Goal: Information Seeking & Learning: Compare options

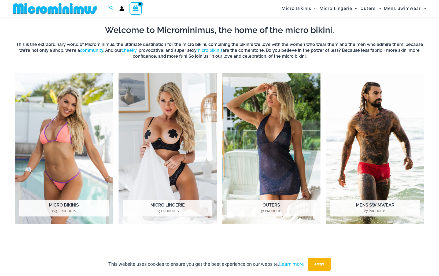
scroll to position [203, 0]
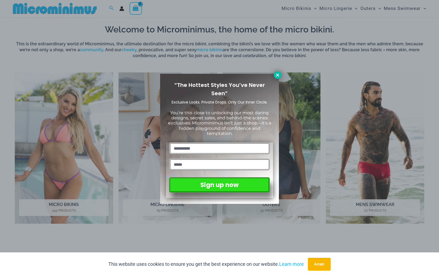
click at [278, 74] on icon at bounding box center [277, 75] width 5 height 5
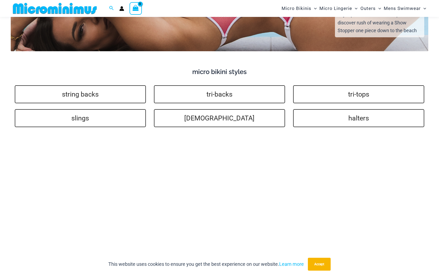
scroll to position [1045, 0]
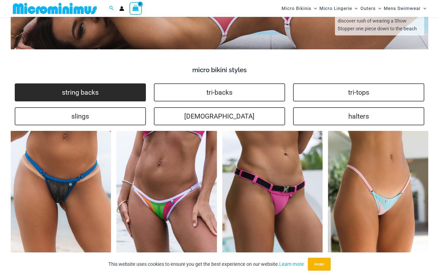
click at [91, 96] on link "string backs" at bounding box center [80, 92] width 131 height 18
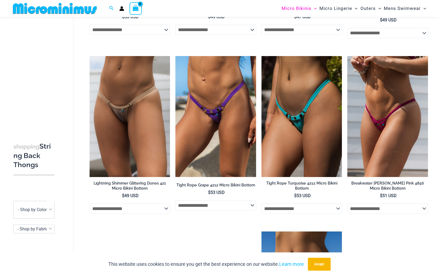
scroll to position [530, 0]
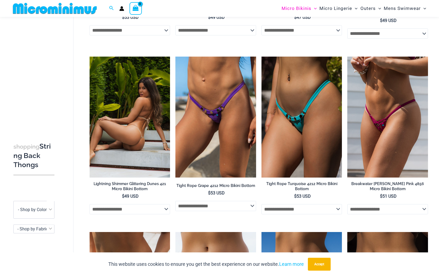
click at [134, 143] on img at bounding box center [130, 117] width 81 height 121
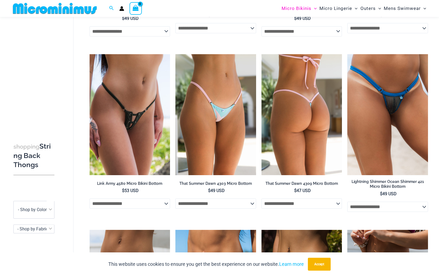
scroll to position [357, 0]
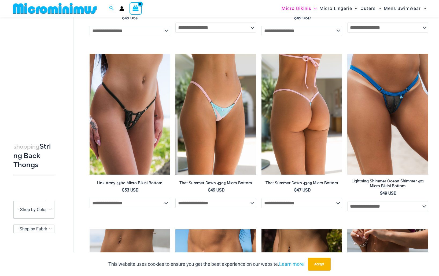
click at [300, 128] on img at bounding box center [302, 114] width 81 height 121
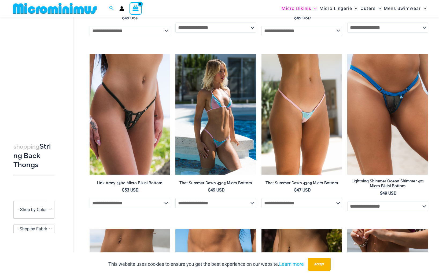
click at [223, 96] on img at bounding box center [216, 114] width 81 height 121
click at [223, 122] on img at bounding box center [216, 114] width 81 height 121
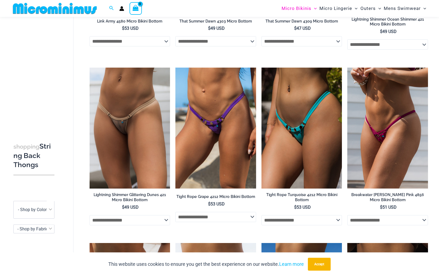
scroll to position [519, 0]
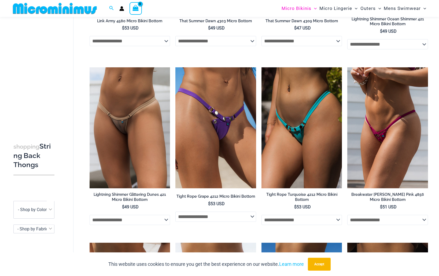
click at [224, 131] on img at bounding box center [216, 127] width 81 height 121
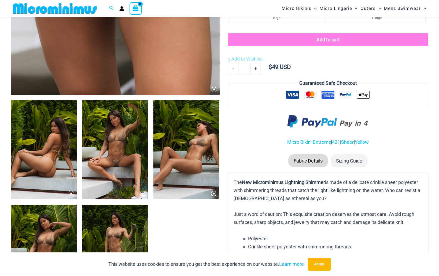
scroll to position [291, 0]
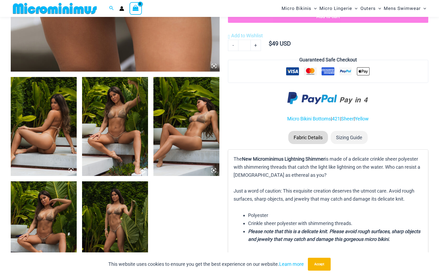
click at [53, 139] on img at bounding box center [44, 126] width 66 height 99
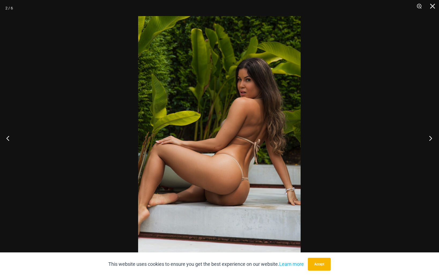
click at [428, 138] on button "Next" at bounding box center [429, 138] width 20 height 27
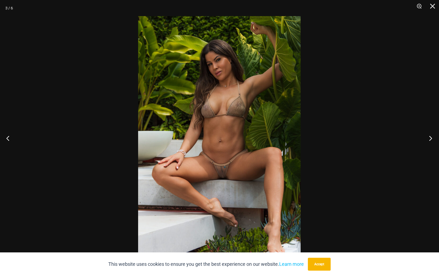
click at [428, 138] on button "Next" at bounding box center [429, 138] width 20 height 27
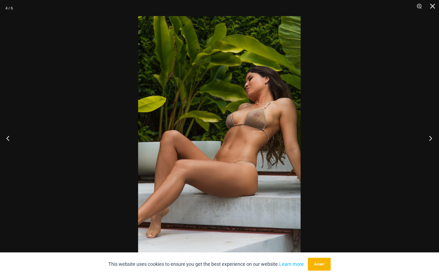
click at [428, 138] on button "Next" at bounding box center [429, 138] width 20 height 27
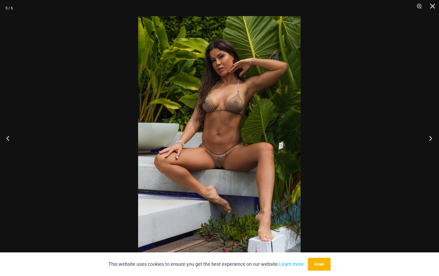
click at [428, 138] on button "Next" at bounding box center [429, 138] width 20 height 27
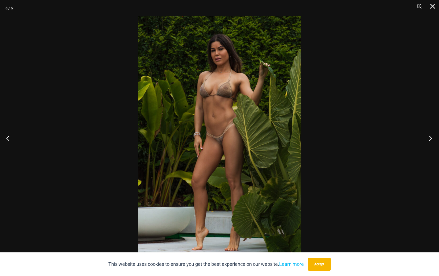
click at [428, 138] on button "Next" at bounding box center [429, 138] width 20 height 27
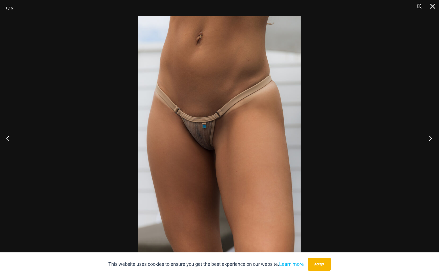
click at [428, 138] on button "Next" at bounding box center [429, 138] width 20 height 27
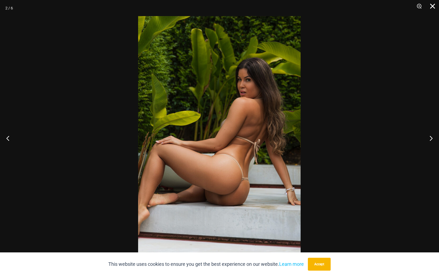
click at [433, 9] on button "Close" at bounding box center [430, 8] width 13 height 16
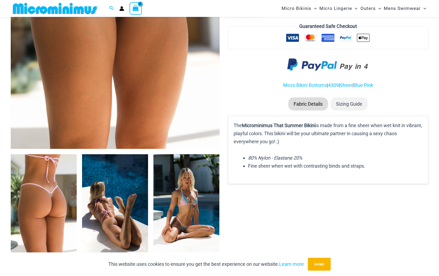
scroll to position [215, 0]
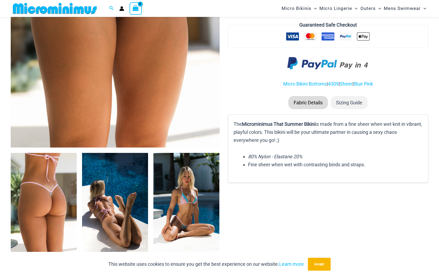
click at [54, 169] on img at bounding box center [44, 202] width 66 height 99
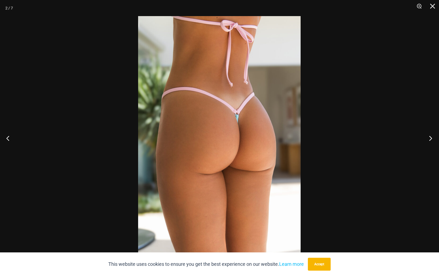
click at [430, 140] on button "Next" at bounding box center [429, 138] width 20 height 27
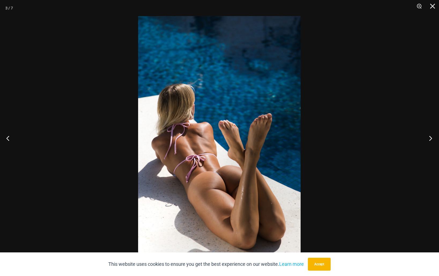
click at [429, 140] on button "Next" at bounding box center [429, 138] width 20 height 27
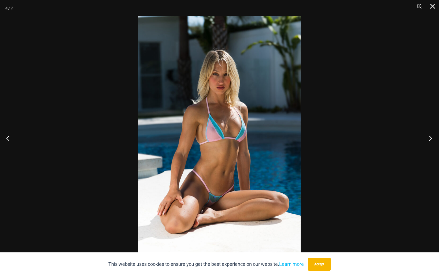
click at [429, 140] on button "Next" at bounding box center [429, 138] width 20 height 27
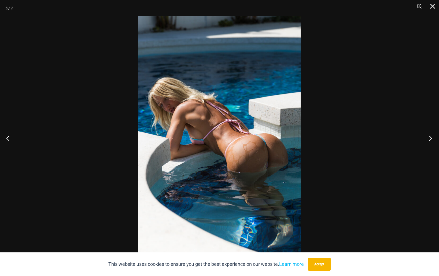
click at [429, 140] on button "Next" at bounding box center [429, 138] width 20 height 27
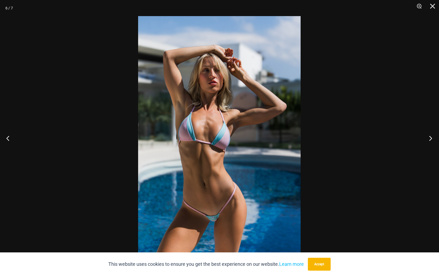
click at [429, 140] on button "Next" at bounding box center [429, 138] width 20 height 27
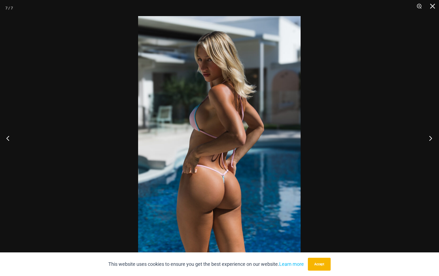
click at [429, 140] on button "Next" at bounding box center [429, 138] width 20 height 27
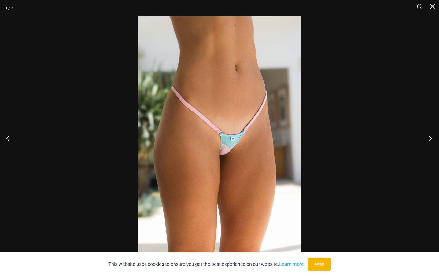
click at [429, 140] on button "Next" at bounding box center [429, 138] width 20 height 27
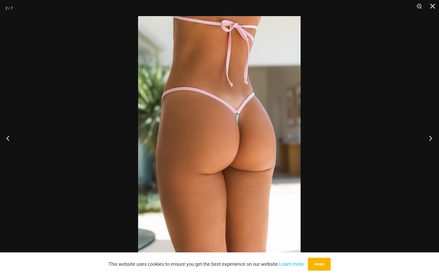
click at [429, 140] on button "Next" at bounding box center [429, 138] width 20 height 27
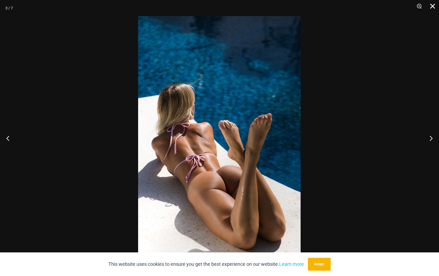
click at [436, 8] on button "Close" at bounding box center [430, 8] width 13 height 16
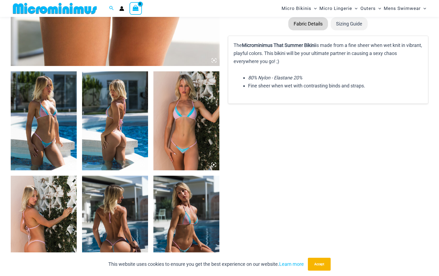
scroll to position [300, 0]
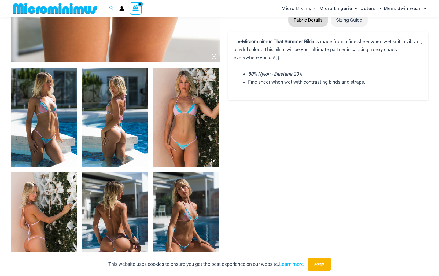
click at [58, 119] on img at bounding box center [44, 117] width 66 height 99
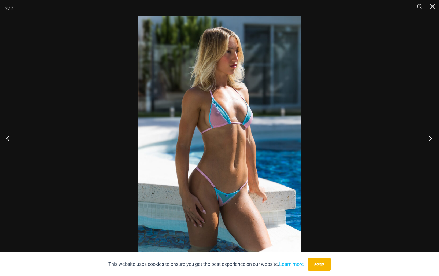
click at [431, 141] on button "Next" at bounding box center [429, 138] width 20 height 27
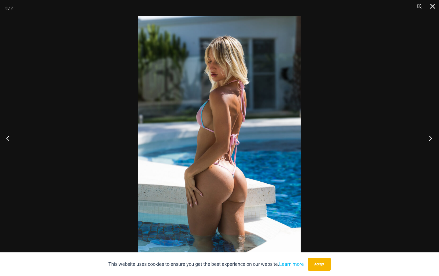
click at [431, 141] on button "Next" at bounding box center [429, 138] width 20 height 27
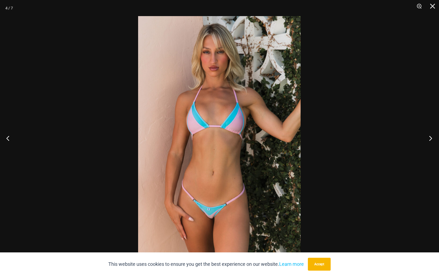
click at [431, 141] on button "Next" at bounding box center [429, 138] width 20 height 27
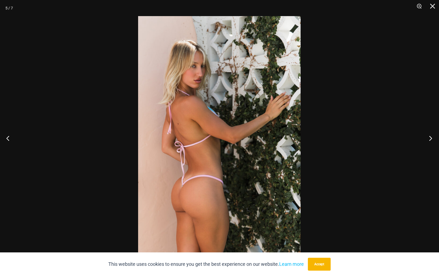
click at [431, 141] on button "Next" at bounding box center [429, 138] width 20 height 27
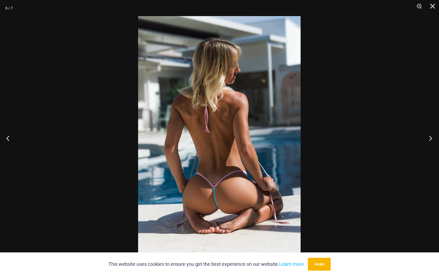
click at [431, 141] on button "Next" at bounding box center [429, 138] width 20 height 27
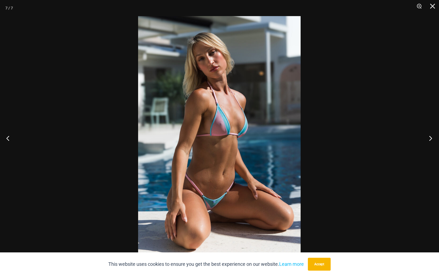
click at [431, 141] on button "Next" at bounding box center [429, 138] width 20 height 27
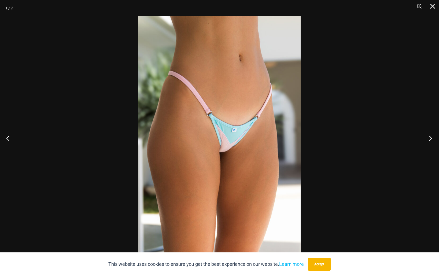
click at [431, 141] on button "Next" at bounding box center [429, 138] width 20 height 27
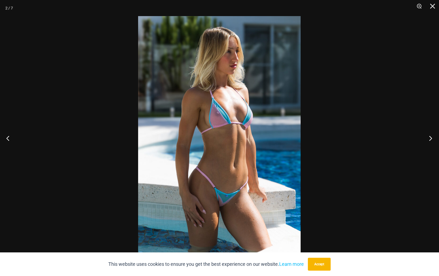
click at [431, 141] on button "Next" at bounding box center [429, 138] width 20 height 27
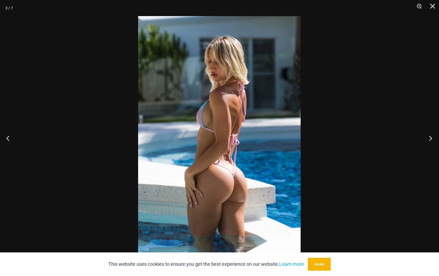
click at [431, 141] on button "Next" at bounding box center [429, 138] width 20 height 27
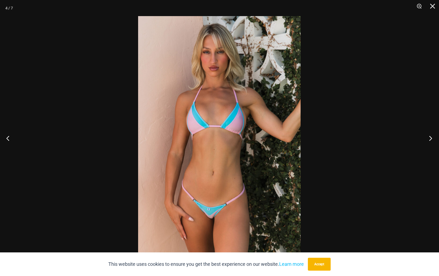
click at [431, 141] on button "Next" at bounding box center [429, 138] width 20 height 27
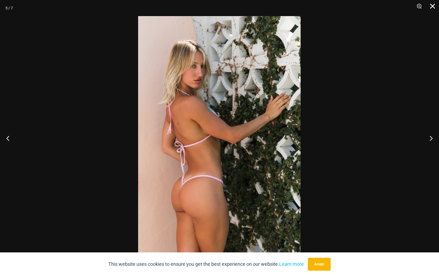
click at [435, 8] on button "Close" at bounding box center [430, 8] width 13 height 16
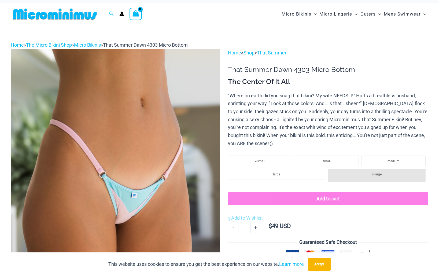
scroll to position [0, 0]
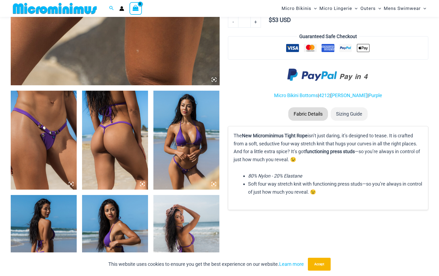
scroll to position [280, 0]
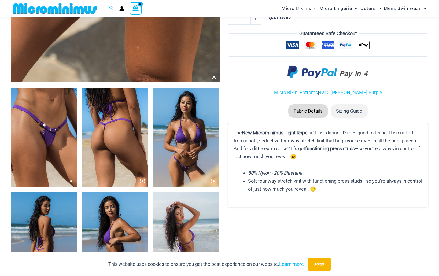
click at [37, 132] on img at bounding box center [44, 137] width 66 height 99
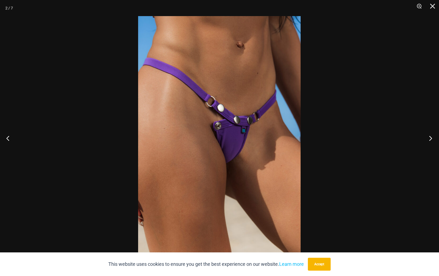
click at [430, 138] on button "Next" at bounding box center [429, 138] width 20 height 27
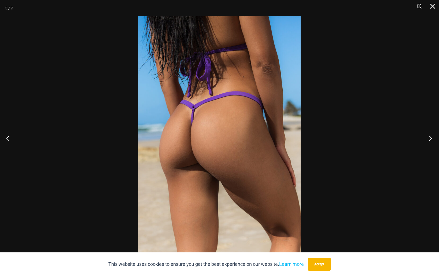
click at [430, 138] on button "Next" at bounding box center [429, 138] width 20 height 27
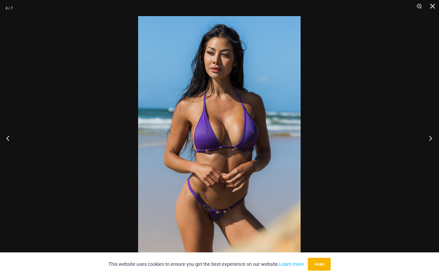
click at [430, 138] on button "Next" at bounding box center [429, 138] width 20 height 27
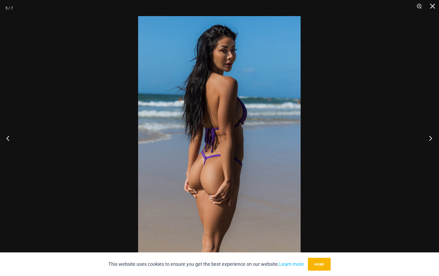
click at [430, 138] on button "Next" at bounding box center [429, 138] width 20 height 27
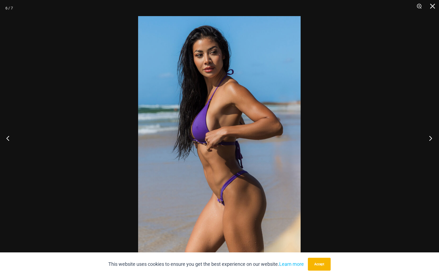
click at [430, 138] on button "Next" at bounding box center [429, 138] width 20 height 27
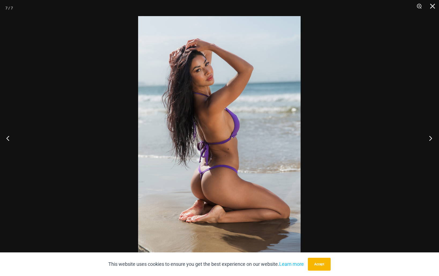
click at [430, 138] on button "Next" at bounding box center [429, 138] width 20 height 27
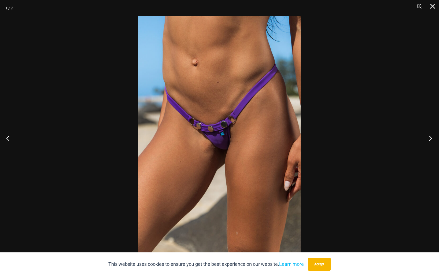
click at [430, 138] on button "Next" at bounding box center [429, 138] width 20 height 27
